Goal: Task Accomplishment & Management: Complete application form

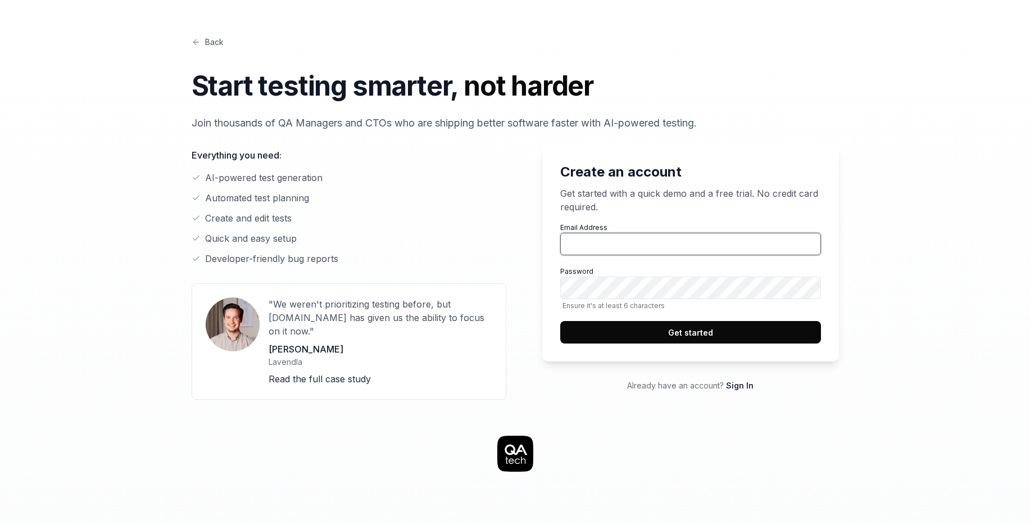
click at [617, 241] on input "Email Address" at bounding box center [690, 244] width 261 height 22
type input "[EMAIL_ADDRESS][DOMAIN_NAME]"
click at [664, 341] on button "Get started" at bounding box center [690, 332] width 261 height 22
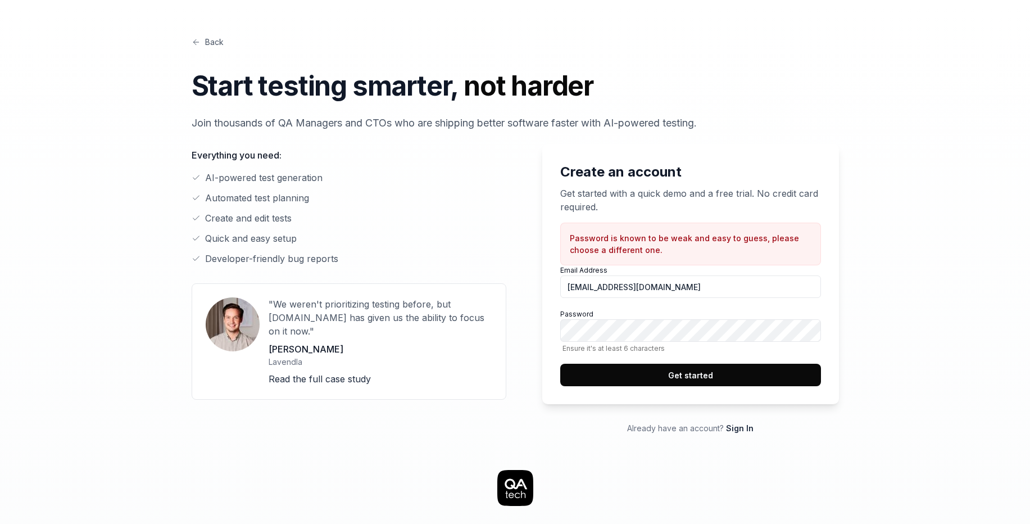
click at [688, 382] on button "Get started" at bounding box center [690, 375] width 261 height 22
click at [684, 375] on button "Get started" at bounding box center [690, 375] width 261 height 22
click at [707, 384] on button "Get started" at bounding box center [690, 375] width 261 height 22
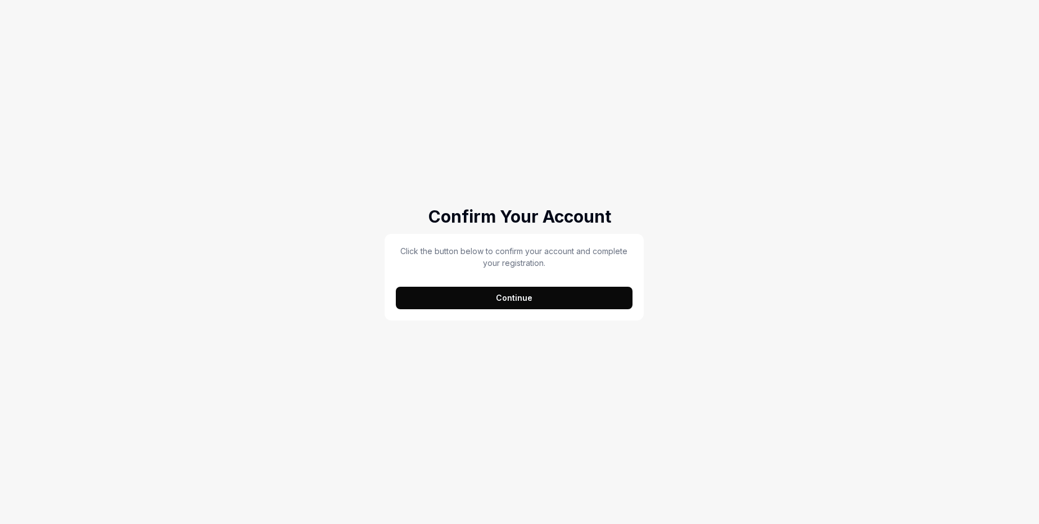
click at [507, 289] on button "Continue" at bounding box center [514, 298] width 237 height 22
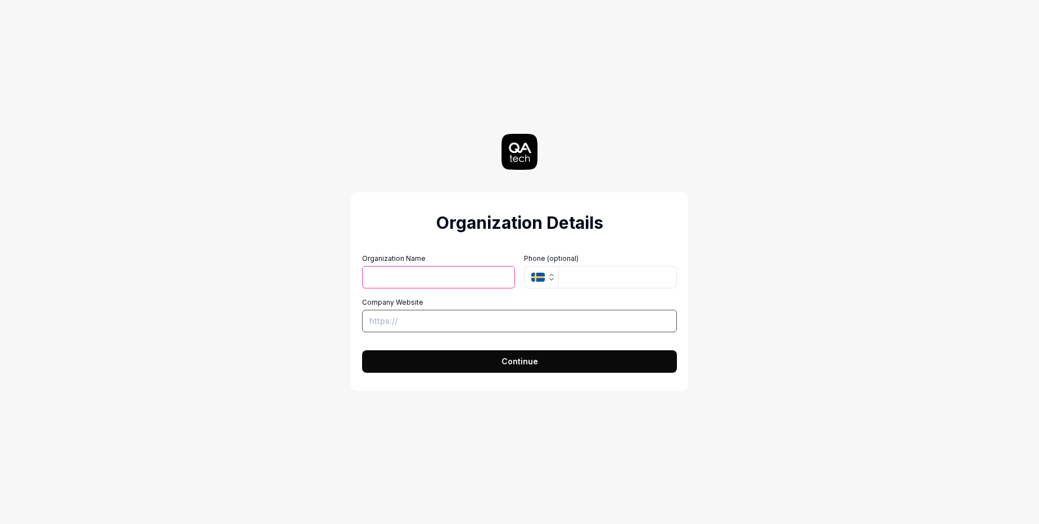
click at [408, 324] on input "Company Website" at bounding box center [519, 321] width 315 height 22
click at [446, 282] on input "Organization Name" at bounding box center [438, 277] width 153 height 22
click at [288, 332] on div "Organization Details Organization Name Organization Logo (Square minimum 256x25…" at bounding box center [519, 262] width 504 height 524
click at [500, 357] on button "Continue" at bounding box center [519, 361] width 315 height 22
click at [411, 276] on input "Organization Name" at bounding box center [438, 277] width 153 height 22
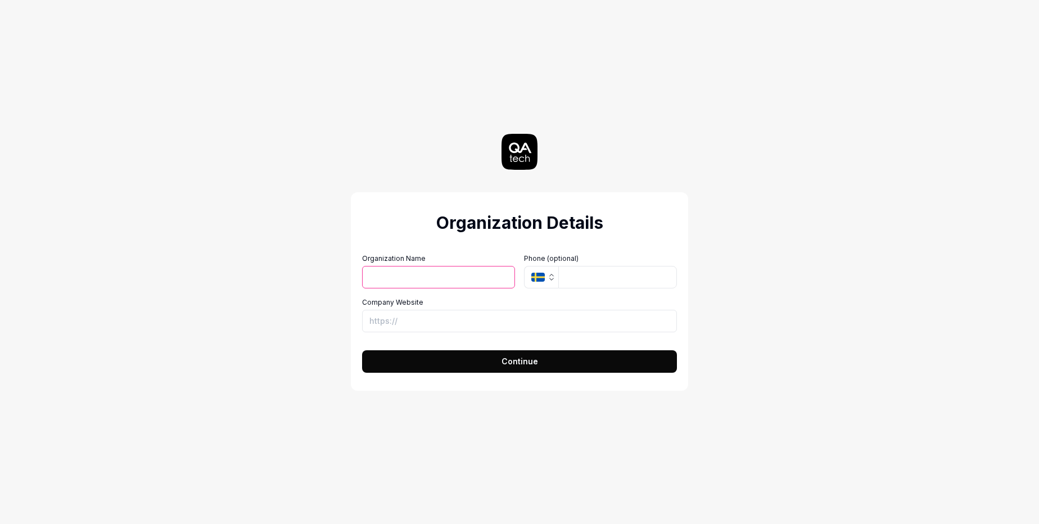
type input "Test"
click at [455, 365] on button "Continue" at bounding box center [519, 361] width 315 height 22
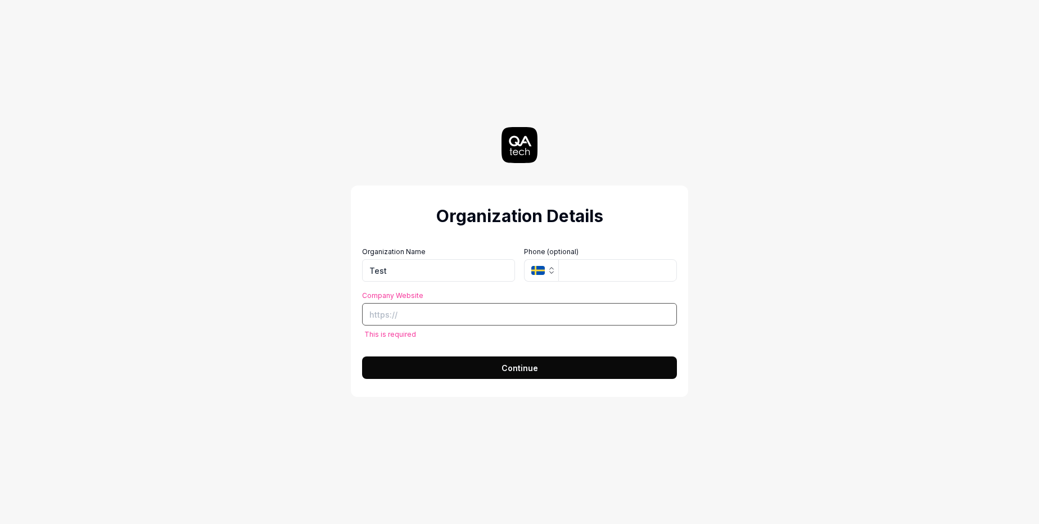
click at [416, 316] on input "Company Website" at bounding box center [519, 314] width 315 height 22
click at [285, 110] on div "Organization Details Organization Name Test Organization Logo (Square minimum 2…" at bounding box center [519, 262] width 504 height 524
click at [413, 318] on input "Company Website" at bounding box center [519, 314] width 315 height 22
paste input "https://staging.transactbridge.com/login"
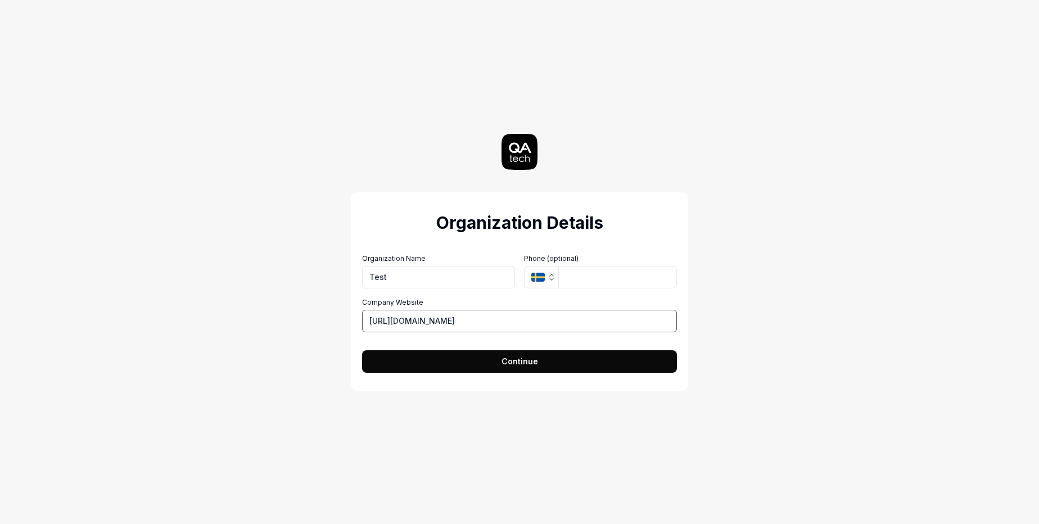
type input "https://staging.transactbridge.com"
click at [523, 361] on span "Continue" at bounding box center [519, 361] width 37 height 12
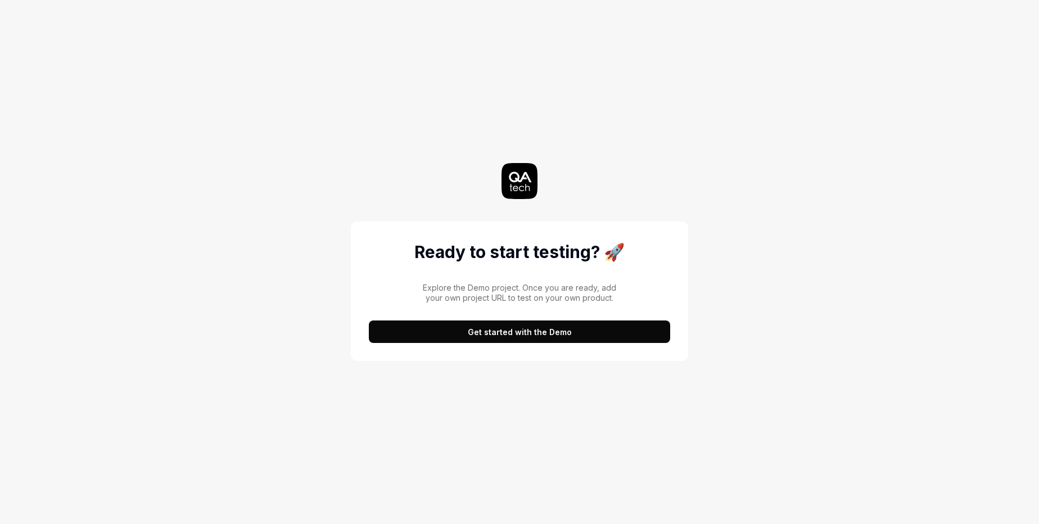
click at [498, 335] on button "Get started with the Demo" at bounding box center [519, 331] width 301 height 22
